Goal: Information Seeking & Learning: Learn about a topic

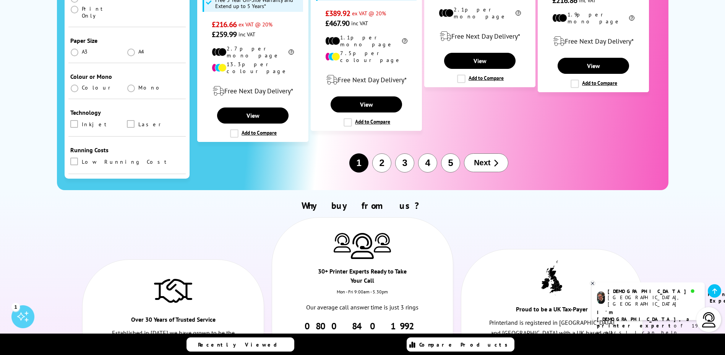
scroll to position [1032, 0]
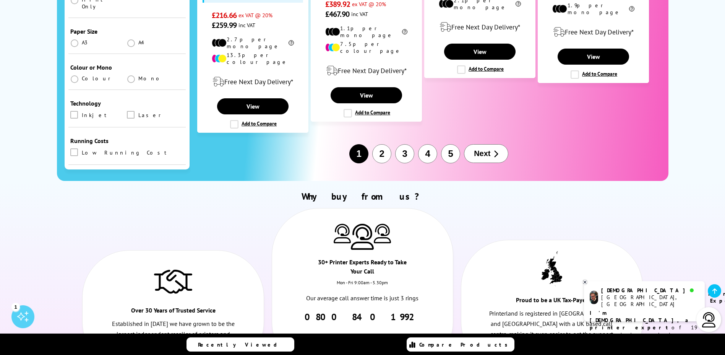
click at [476, 149] on span "Next" at bounding box center [482, 153] width 16 height 9
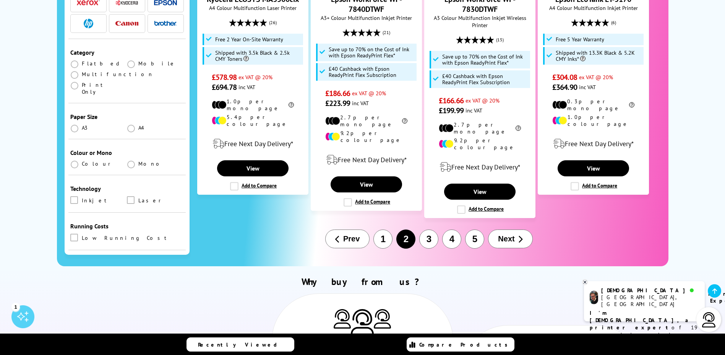
scroll to position [956, 0]
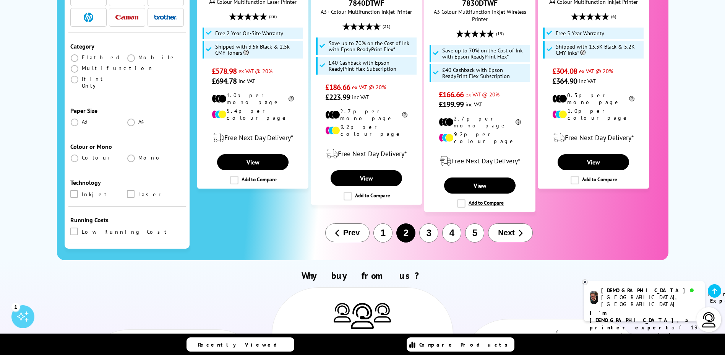
click at [512, 228] on span "Next" at bounding box center [506, 232] width 16 height 9
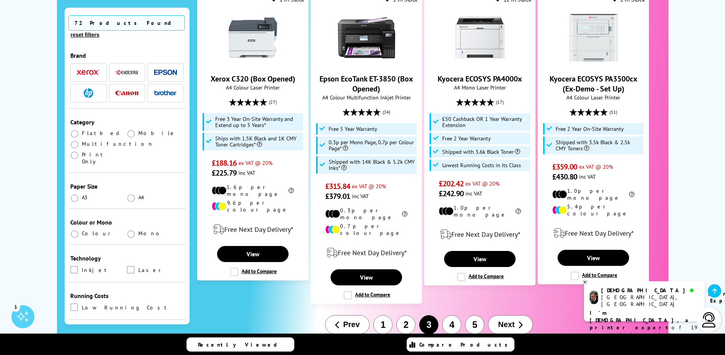
scroll to position [994, 0]
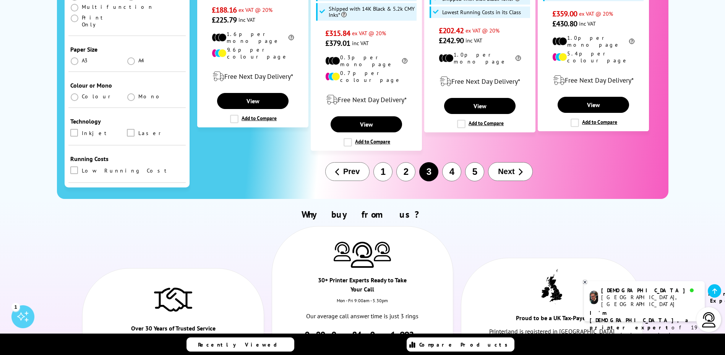
click at [451, 162] on button "4" at bounding box center [451, 171] width 19 height 19
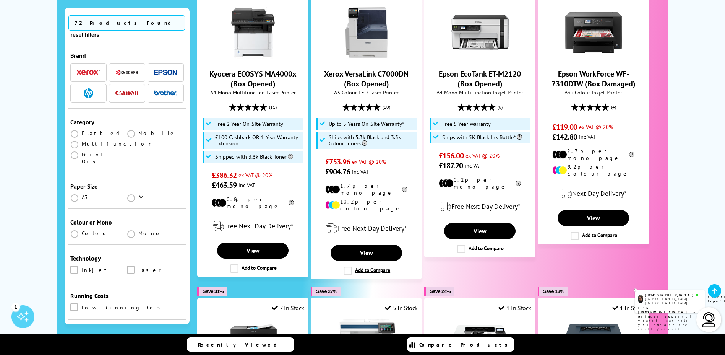
scroll to position [229, 0]
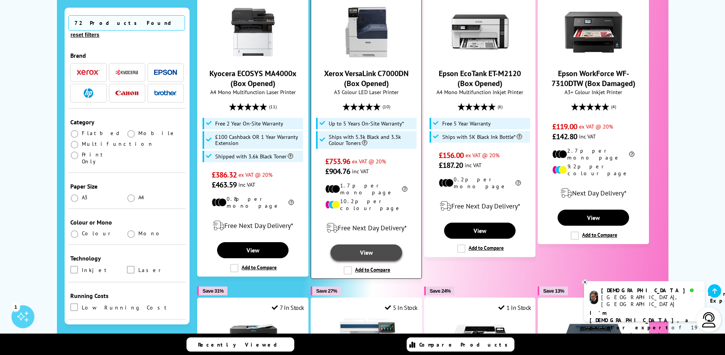
click at [370, 244] on link "View" at bounding box center [366, 252] width 71 height 16
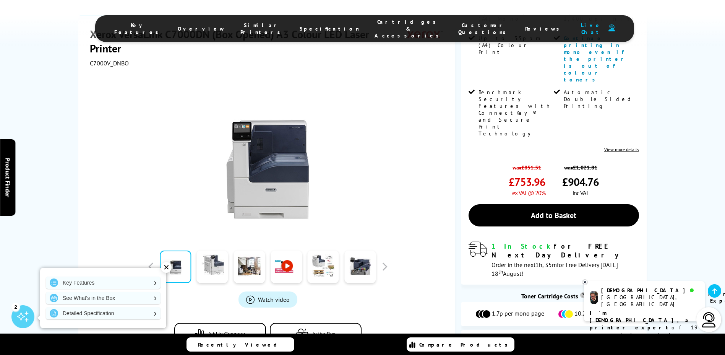
scroll to position [268, 0]
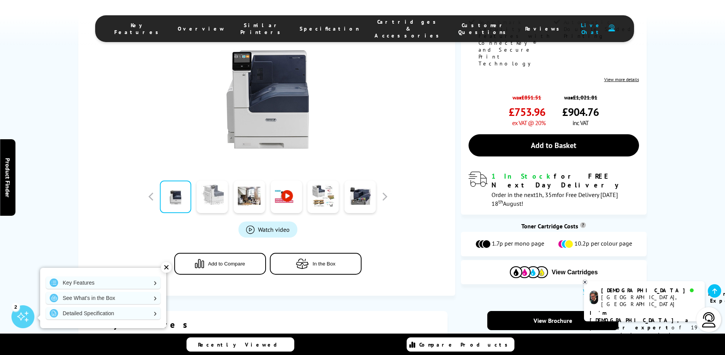
click at [206, 180] on link at bounding box center [212, 196] width 31 height 32
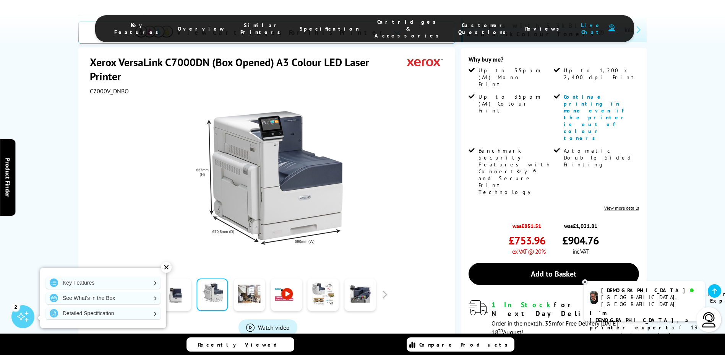
scroll to position [153, 0]
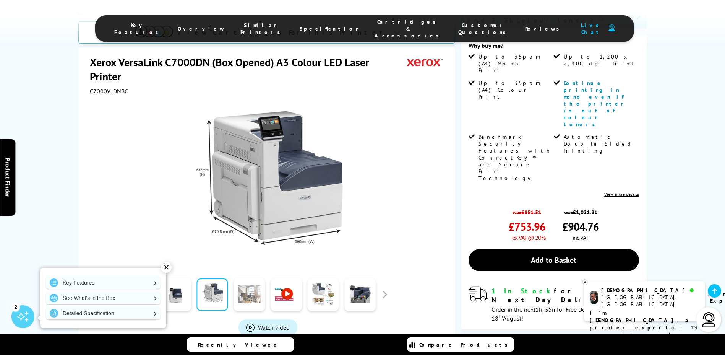
click at [248, 278] on link at bounding box center [249, 294] width 31 height 32
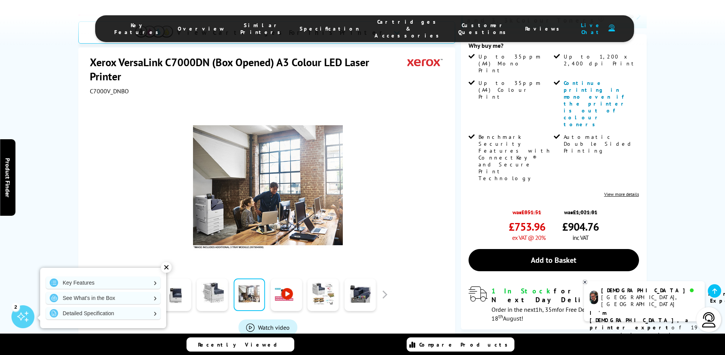
click at [280, 278] on link at bounding box center [286, 294] width 31 height 32
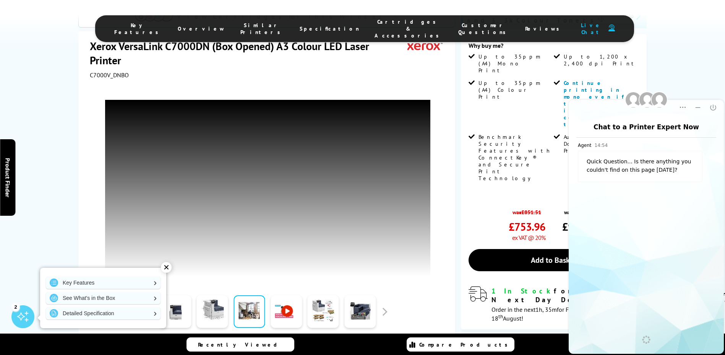
scroll to position [0, 0]
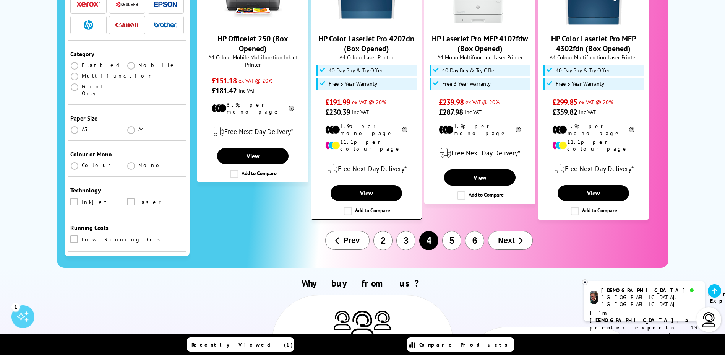
scroll to position [994, 0]
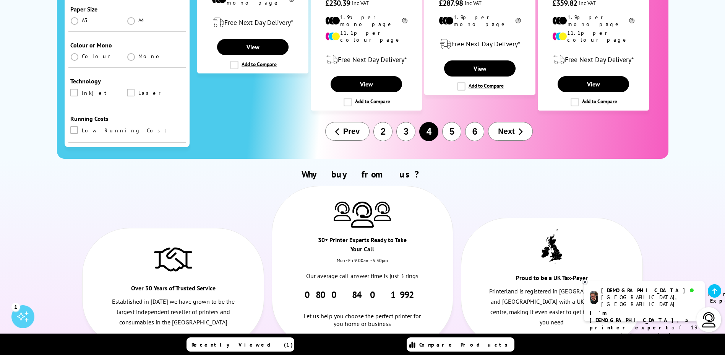
drag, startPoint x: 454, startPoint y: 95, endPoint x: 458, endPoint y: 95, distance: 3.8
click at [454, 122] on button "5" at bounding box center [451, 131] width 19 height 19
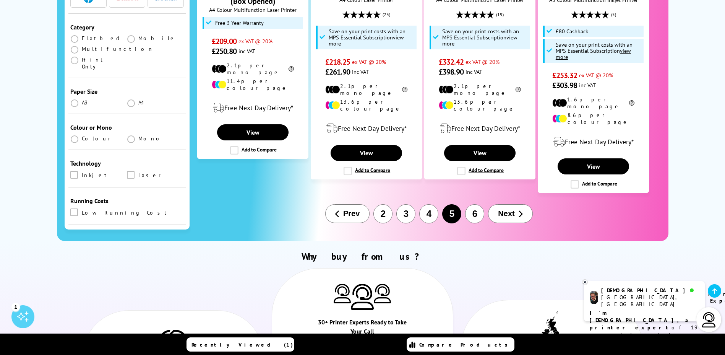
scroll to position [917, 0]
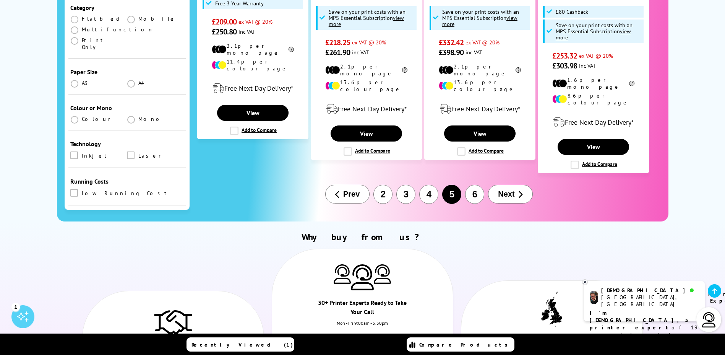
click at [472, 185] on button "6" at bounding box center [474, 194] width 19 height 19
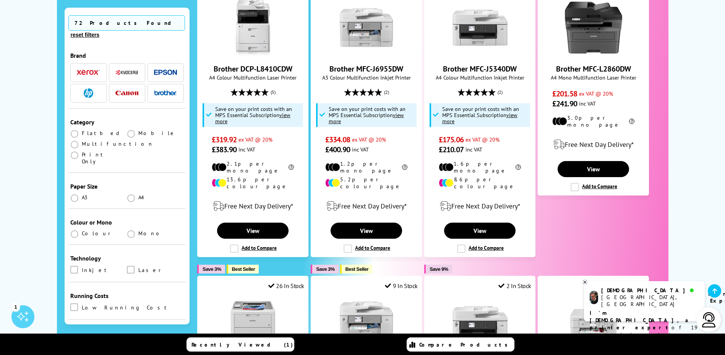
scroll to position [115, 0]
